Goal: Find specific page/section: Find specific page/section

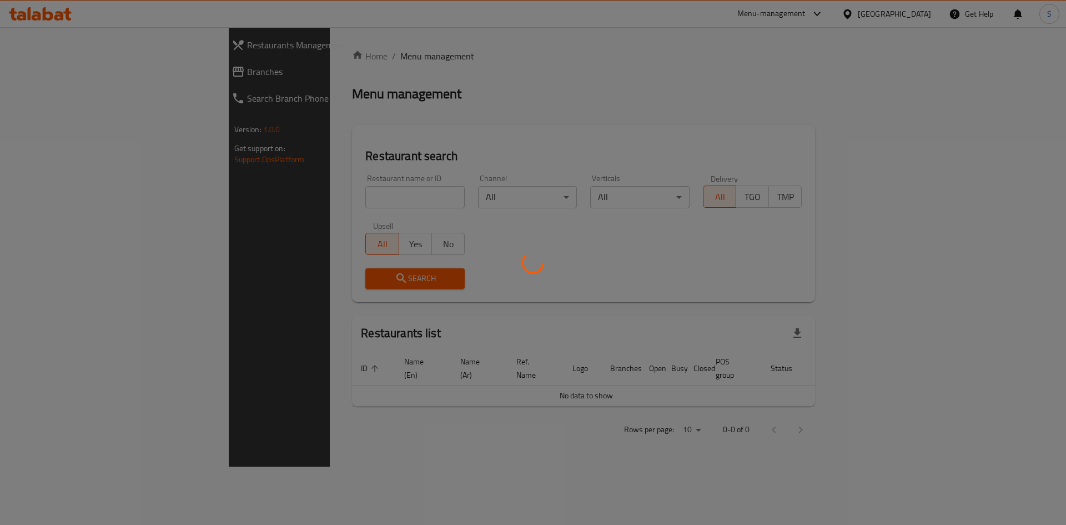
click at [824, 17] on div at bounding box center [533, 262] width 1066 height 525
click at [822, 8] on div at bounding box center [533, 262] width 1066 height 525
click at [810, 13] on div at bounding box center [533, 262] width 1066 height 525
click at [810, 14] on div at bounding box center [533, 262] width 1066 height 525
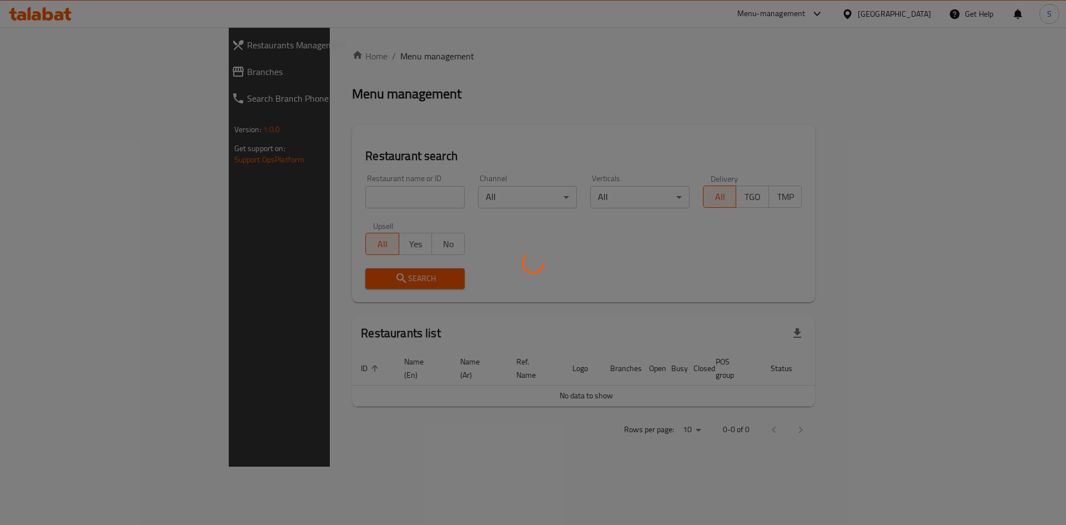
click at [817, 13] on div at bounding box center [533, 262] width 1066 height 525
click at [827, 19] on div at bounding box center [533, 262] width 1066 height 525
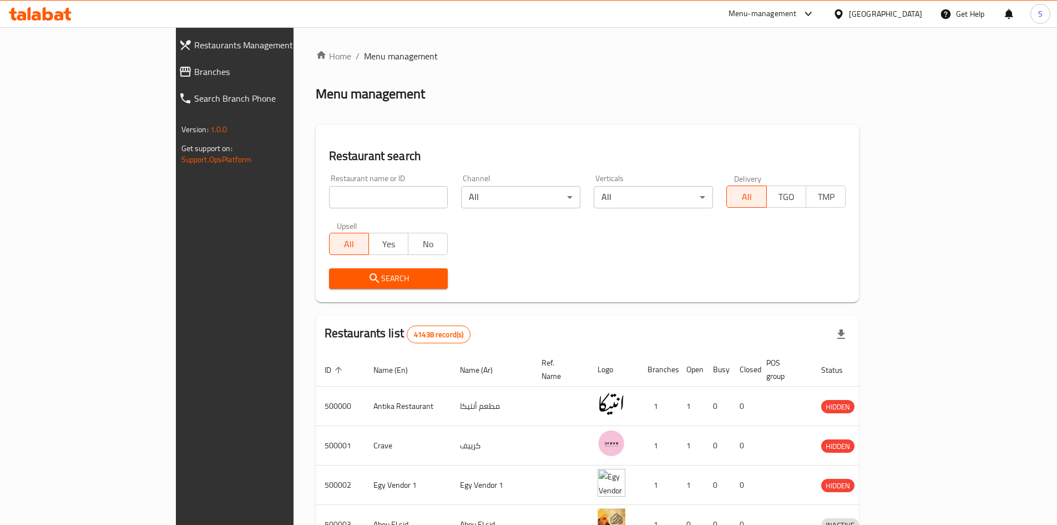
click at [797, 14] on div "Menu-management" at bounding box center [763, 13] width 68 height 13
click at [796, 105] on div "Restaurant-Management" at bounding box center [756, 97] width 105 height 26
